Goal: Transaction & Acquisition: Purchase product/service

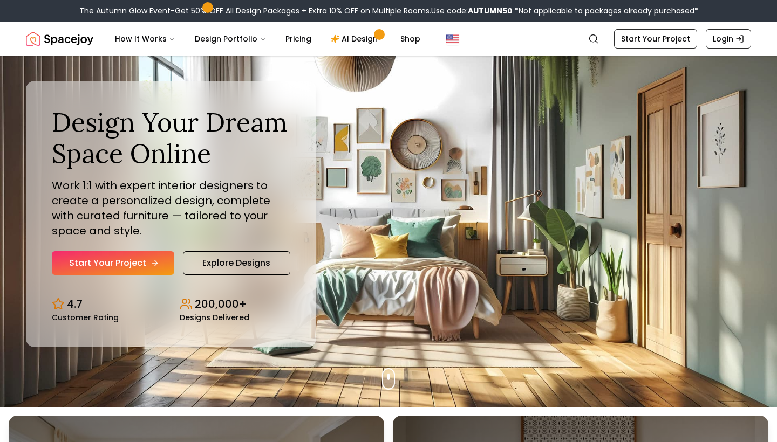
click at [143, 262] on link "Start Your Project" at bounding box center [113, 263] width 122 height 24
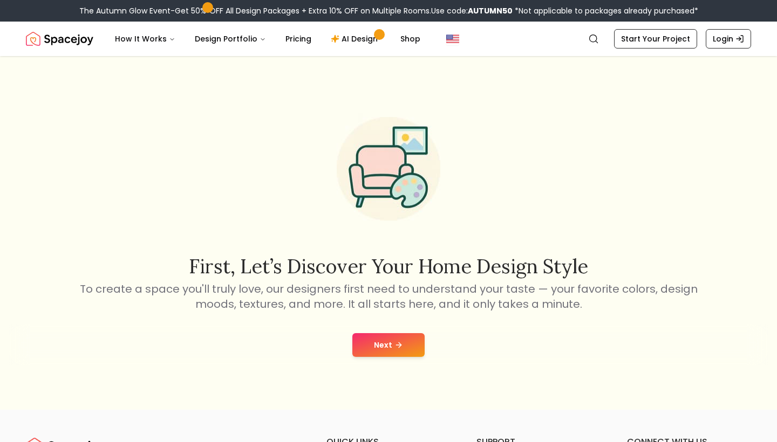
click at [387, 352] on button "Next" at bounding box center [388, 345] width 72 height 24
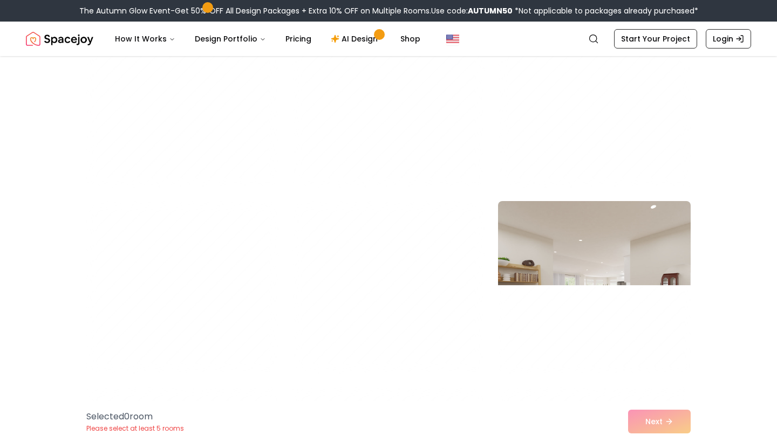
scroll to position [2544, 0]
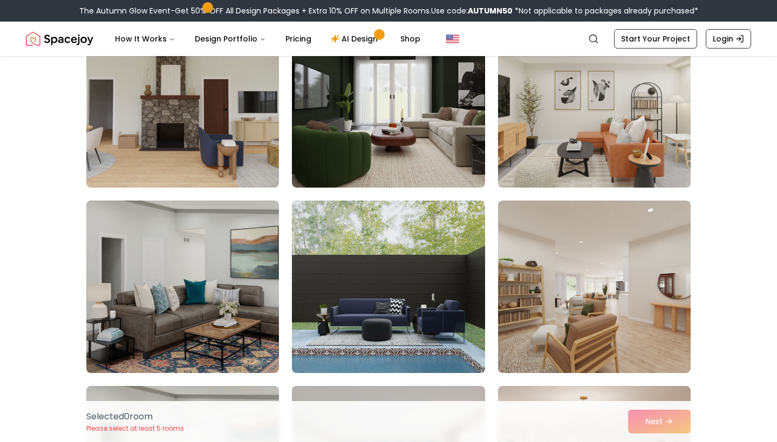
click at [634, 133] on img at bounding box center [594, 101] width 202 height 181
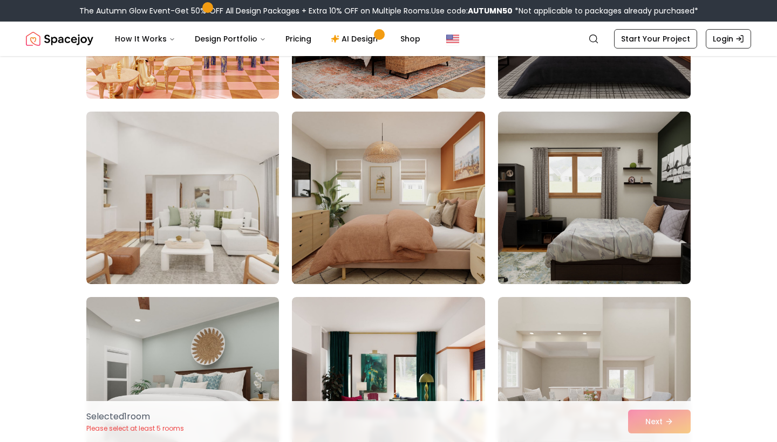
scroll to position [3192, 0]
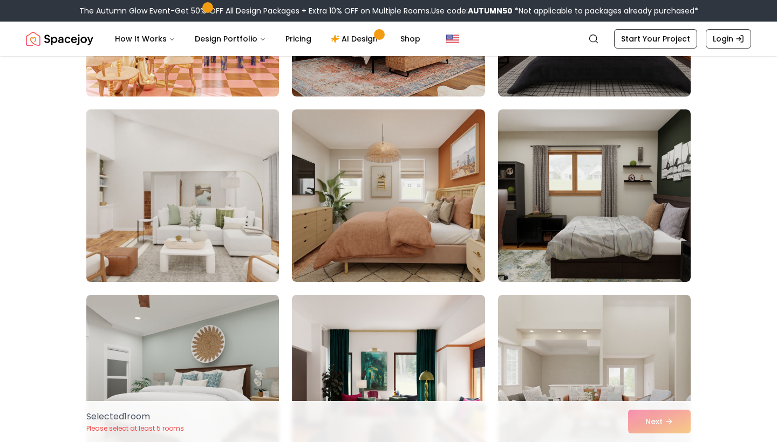
click at [195, 233] on img at bounding box center [182, 195] width 202 height 181
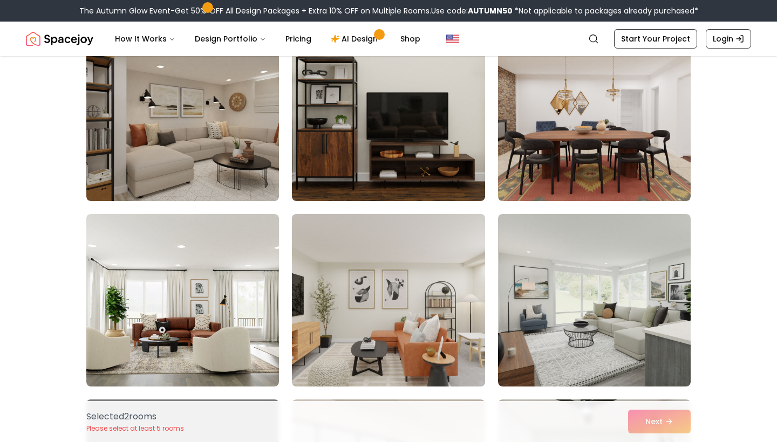
scroll to position [5313, 0]
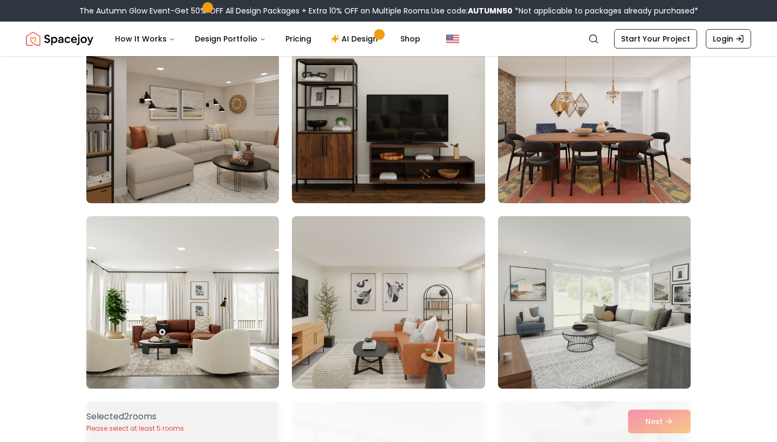
click at [564, 330] on img at bounding box center [594, 302] width 202 height 181
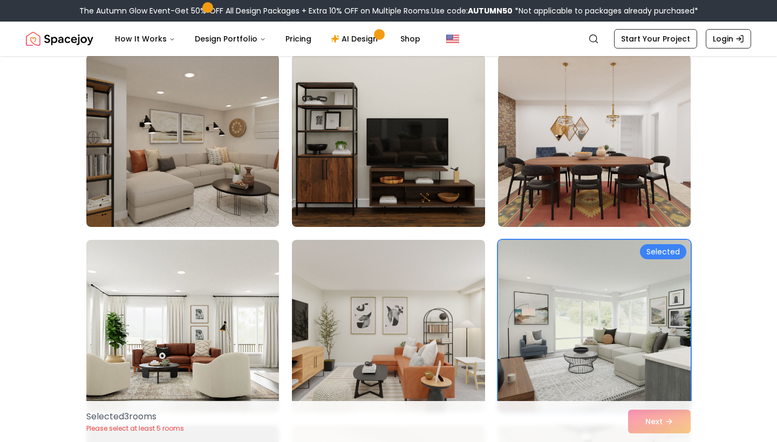
scroll to position [5288, 0]
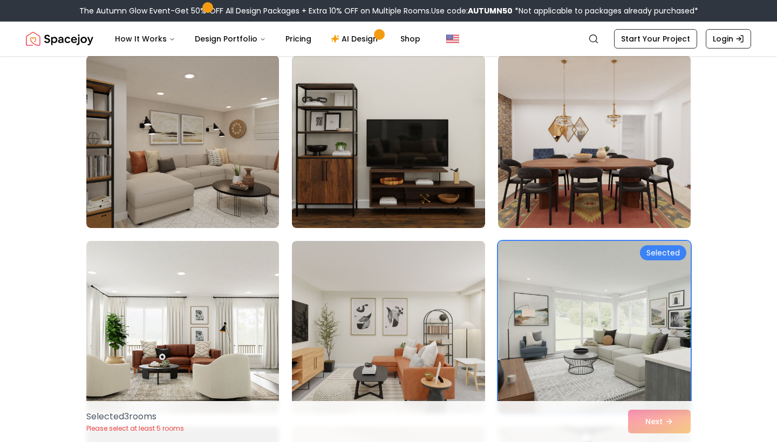
click at [538, 160] on img at bounding box center [594, 141] width 202 height 181
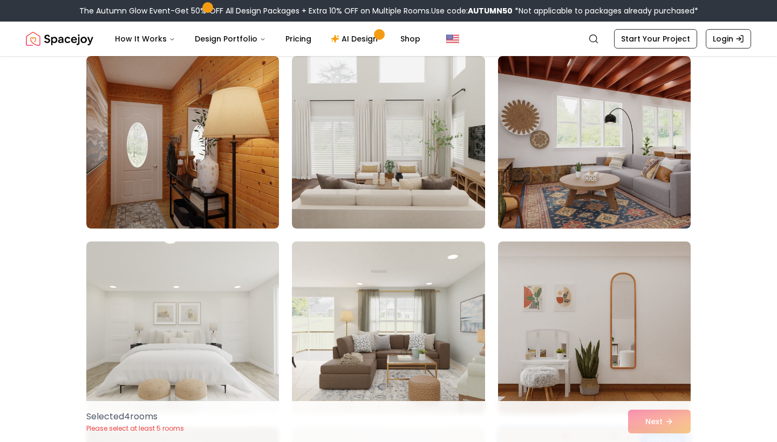
scroll to position [4913, 0]
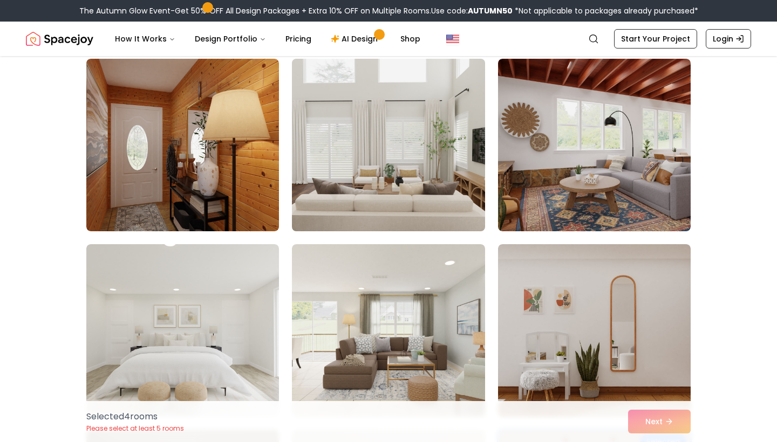
click at [422, 185] on img at bounding box center [388, 144] width 202 height 181
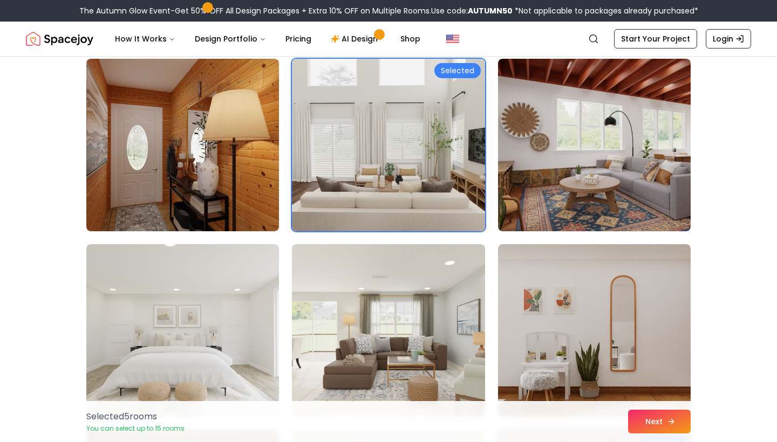
click at [666, 426] on button "Next" at bounding box center [659, 422] width 63 height 24
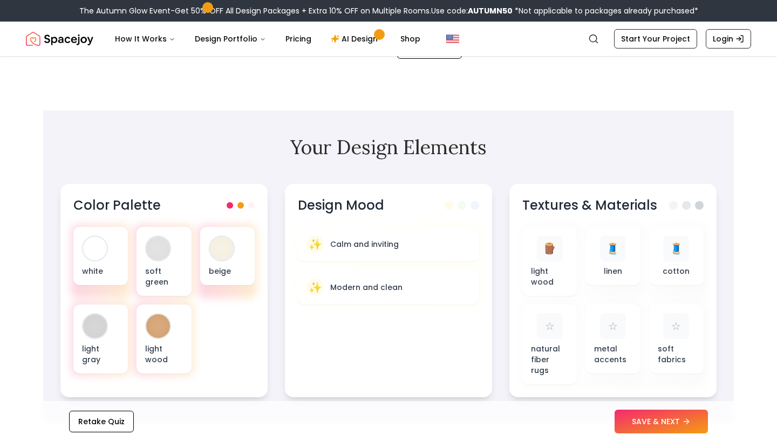
scroll to position [296, 0]
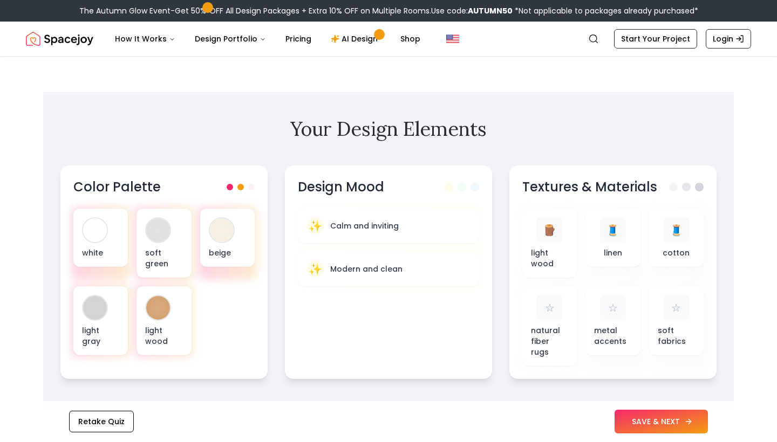
click at [656, 425] on button "SAVE & NEXT" at bounding box center [661, 422] width 93 height 24
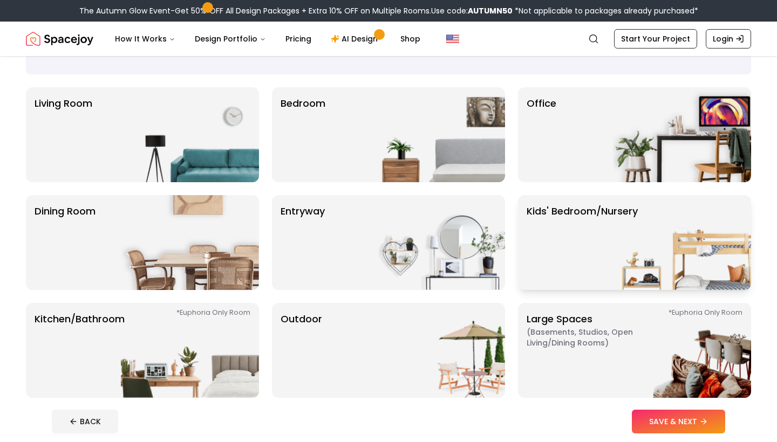
scroll to position [63, 0]
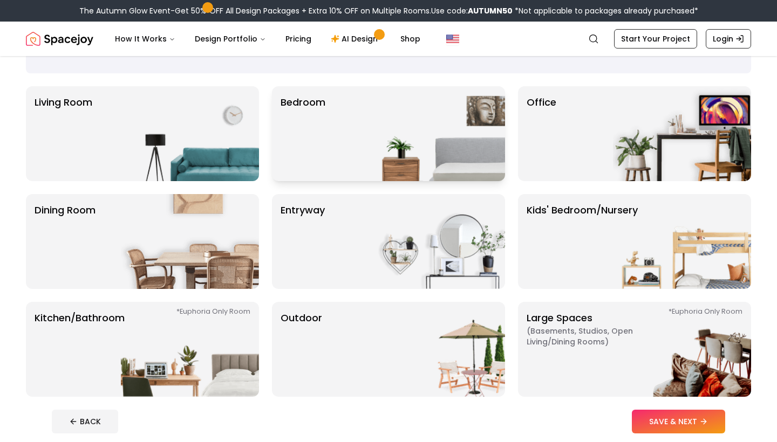
click at [418, 126] on img at bounding box center [436, 133] width 138 height 95
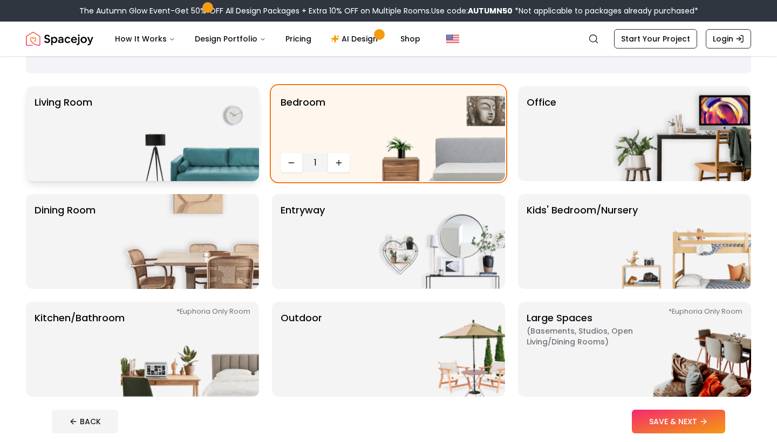
click at [245, 132] on img at bounding box center [190, 133] width 138 height 95
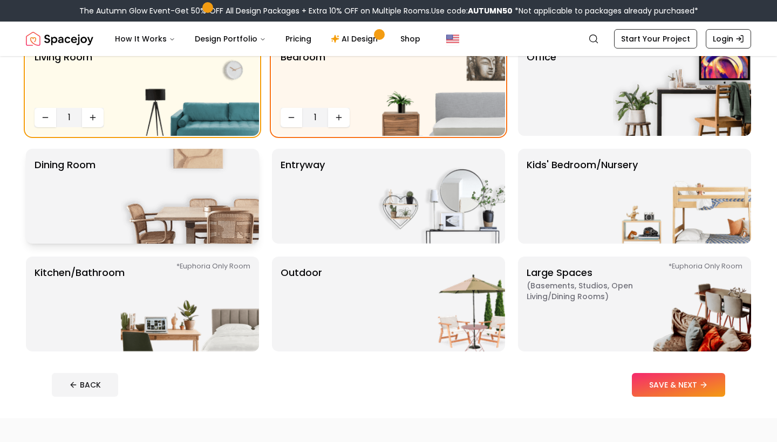
scroll to position [108, 0]
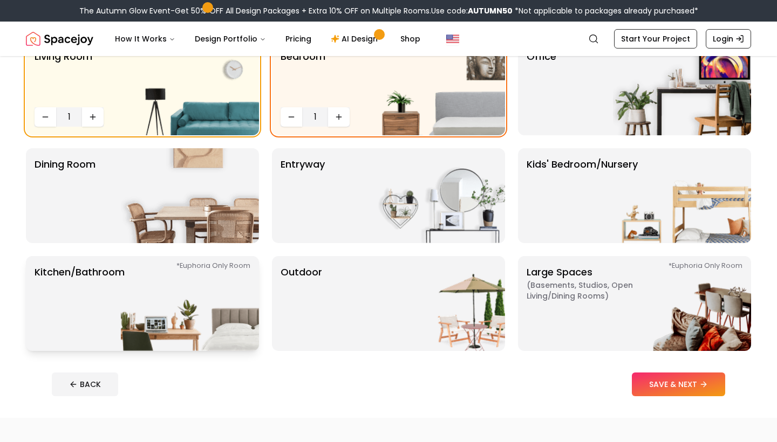
click at [191, 303] on img at bounding box center [190, 303] width 138 height 95
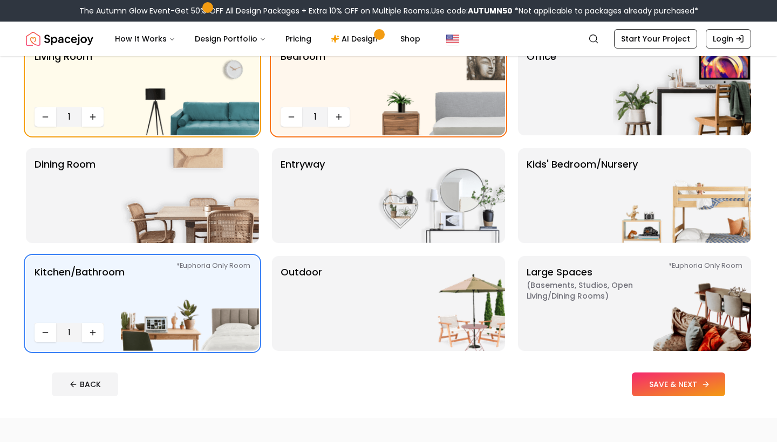
click at [654, 392] on button "SAVE & NEXT" at bounding box center [678, 385] width 93 height 24
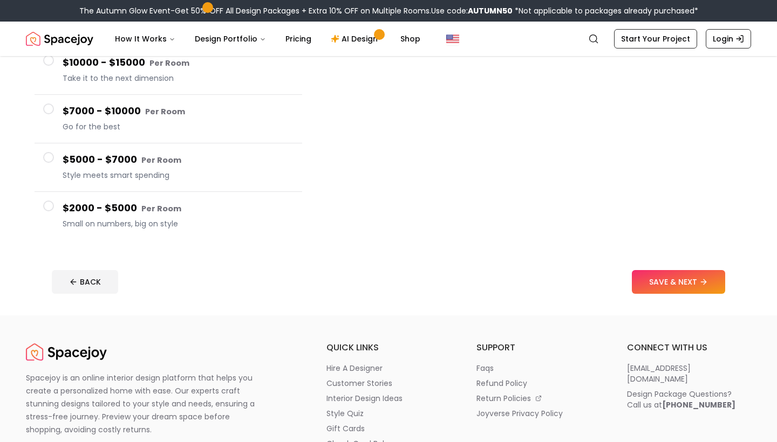
scroll to position [92, 0]
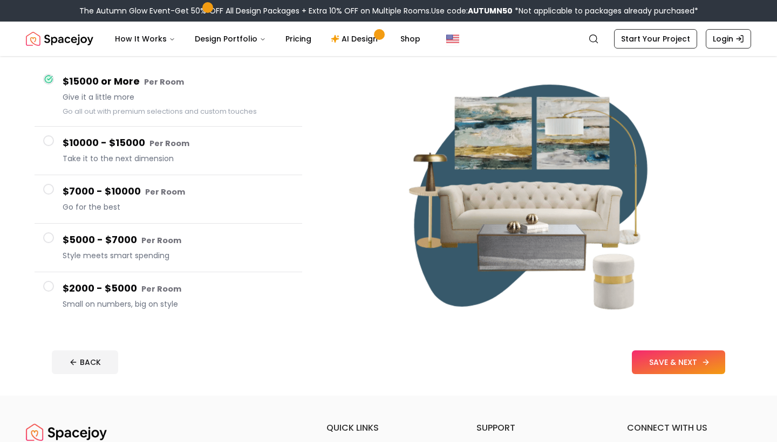
click at [659, 364] on button "SAVE & NEXT" at bounding box center [678, 363] width 93 height 24
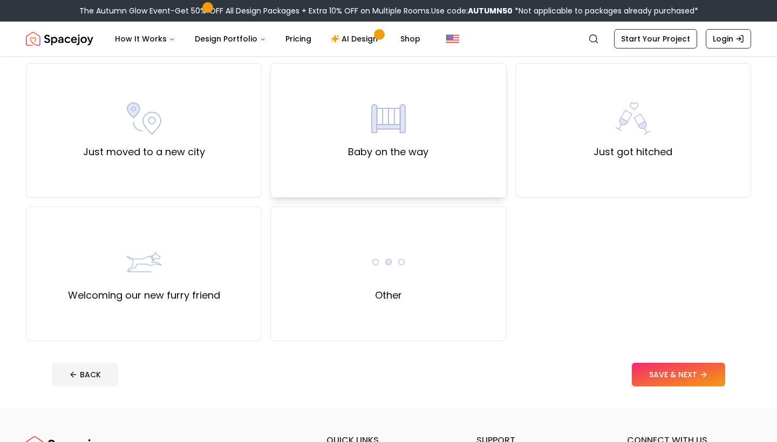
scroll to position [373, 0]
click at [357, 283] on div "Other" at bounding box center [388, 273] width 236 height 135
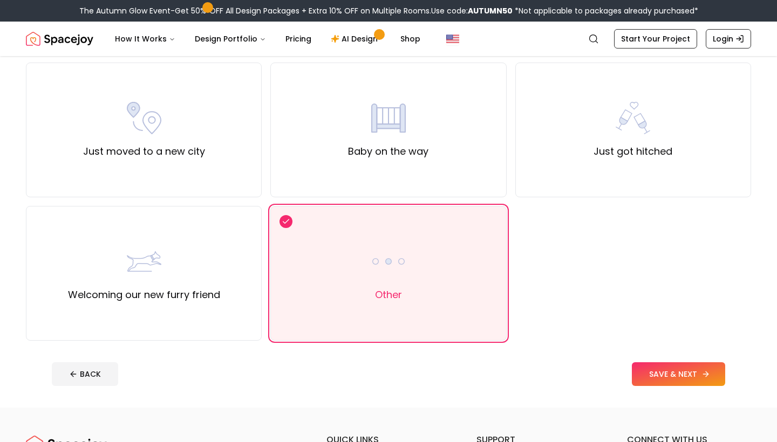
click at [705, 371] on icon at bounding box center [705, 374] width 9 height 9
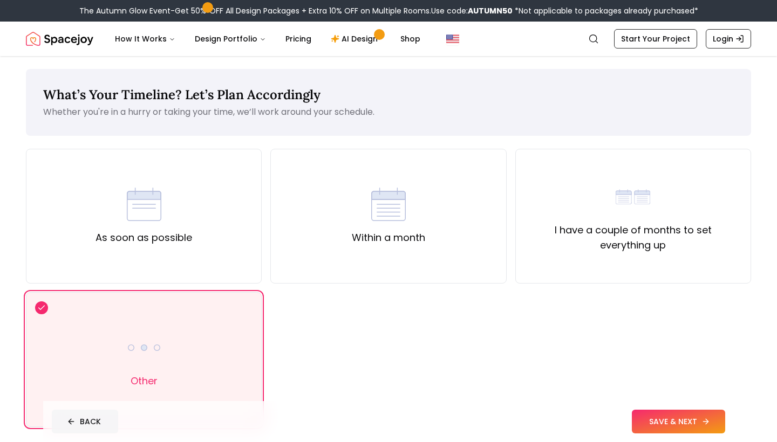
click at [83, 420] on button "BACK" at bounding box center [85, 422] width 66 height 24
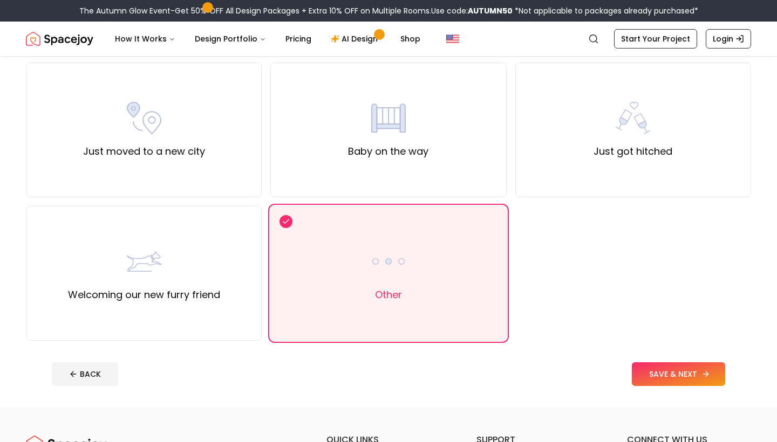
click at [90, 370] on button "BACK" at bounding box center [85, 375] width 66 height 24
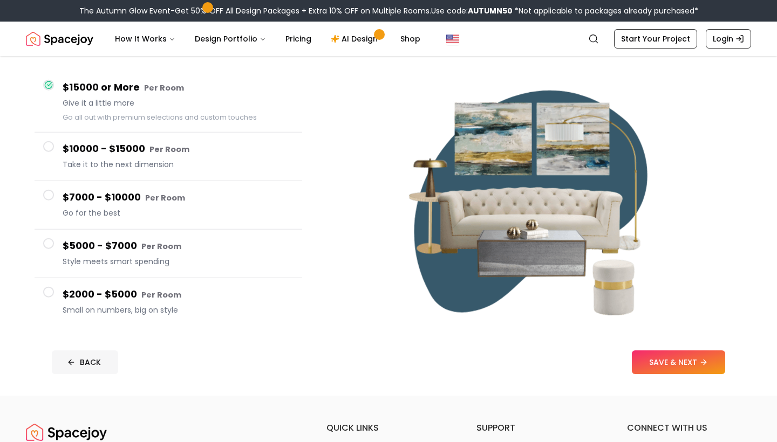
click at [90, 370] on button "BACK" at bounding box center [85, 363] width 66 height 24
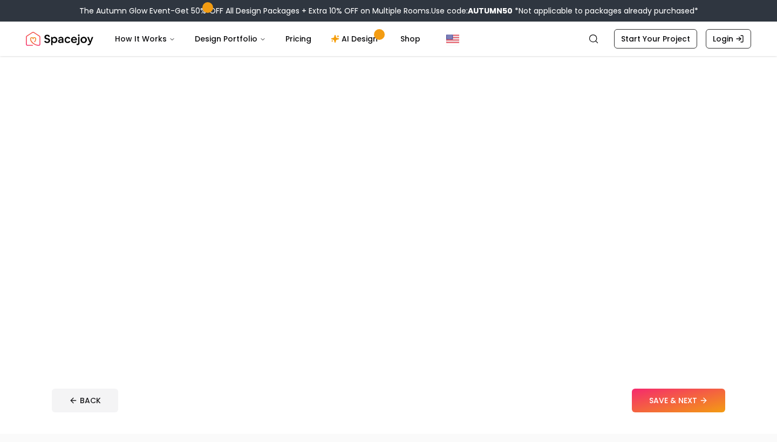
scroll to position [108, 0]
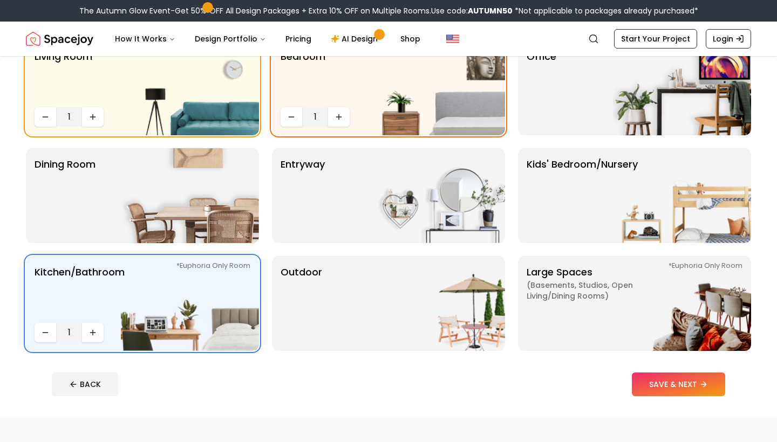
click at [90, 370] on footer "BACK SAVE & NEXT" at bounding box center [388, 384] width 691 height 41
click at [90, 376] on button "BACK" at bounding box center [85, 385] width 66 height 24
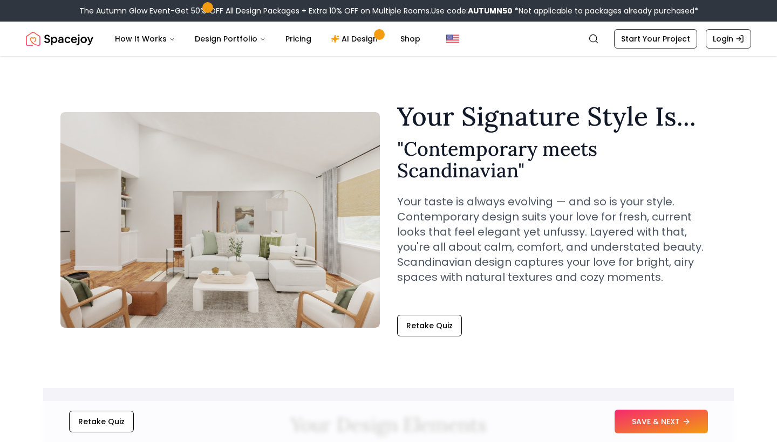
scroll to position [296, 0]
